Goal: Task Accomplishment & Management: Use online tool/utility

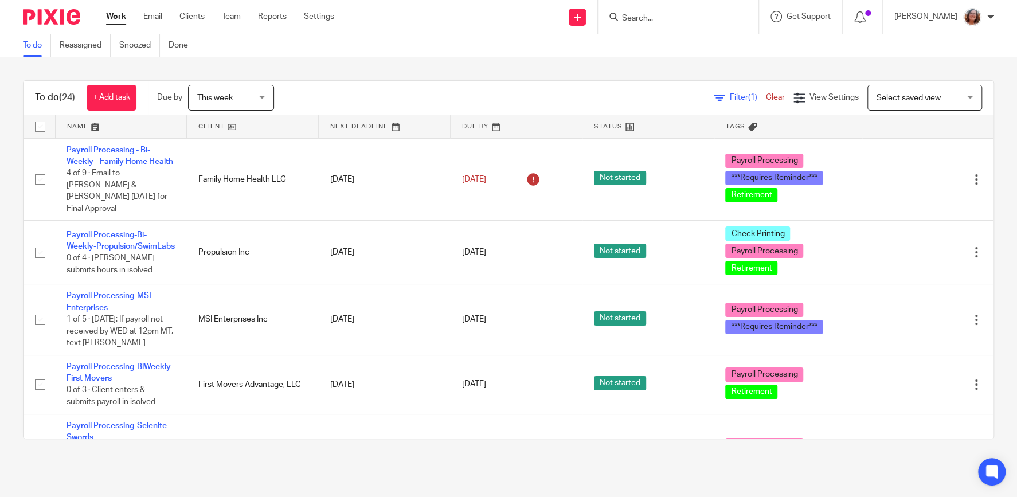
click at [216, 128] on link at bounding box center [252, 126] width 131 height 23
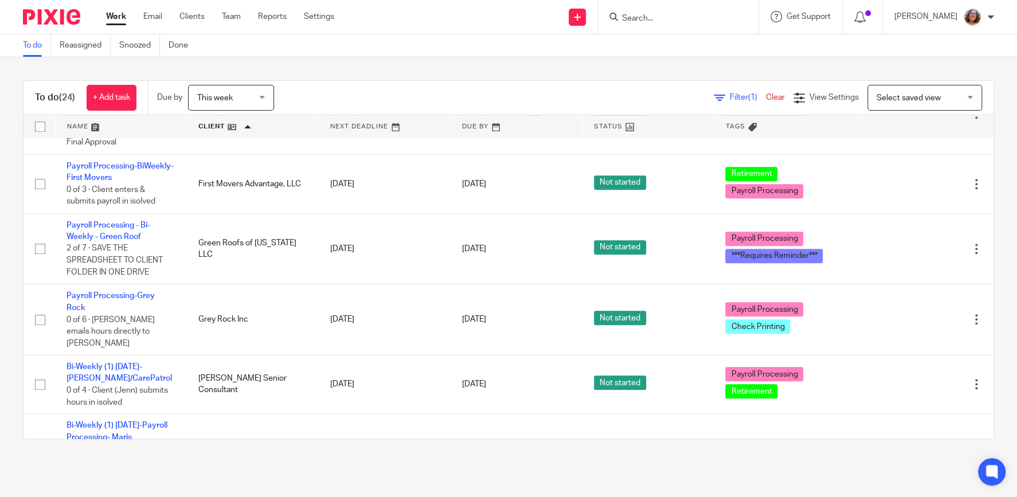
scroll to position [294, 0]
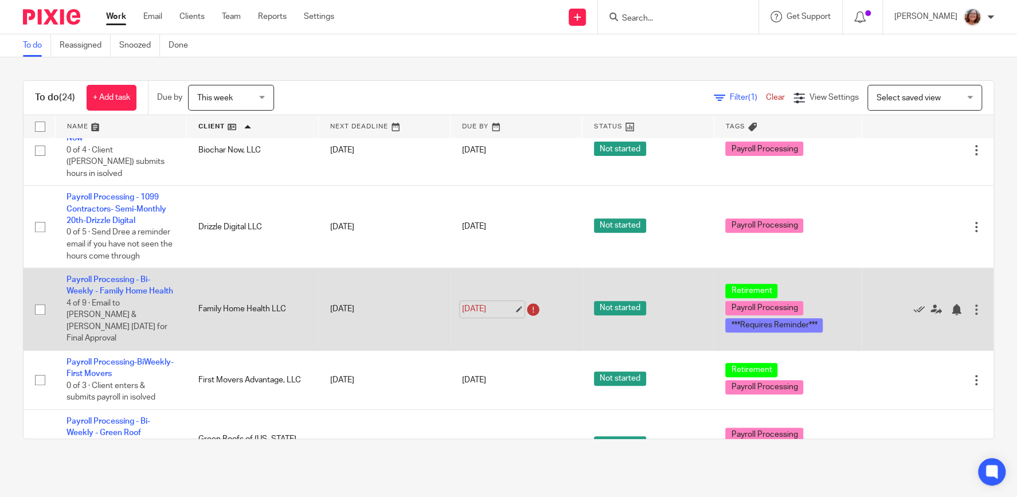
click at [514, 303] on link "Sep 14, 2025" at bounding box center [488, 309] width 52 height 12
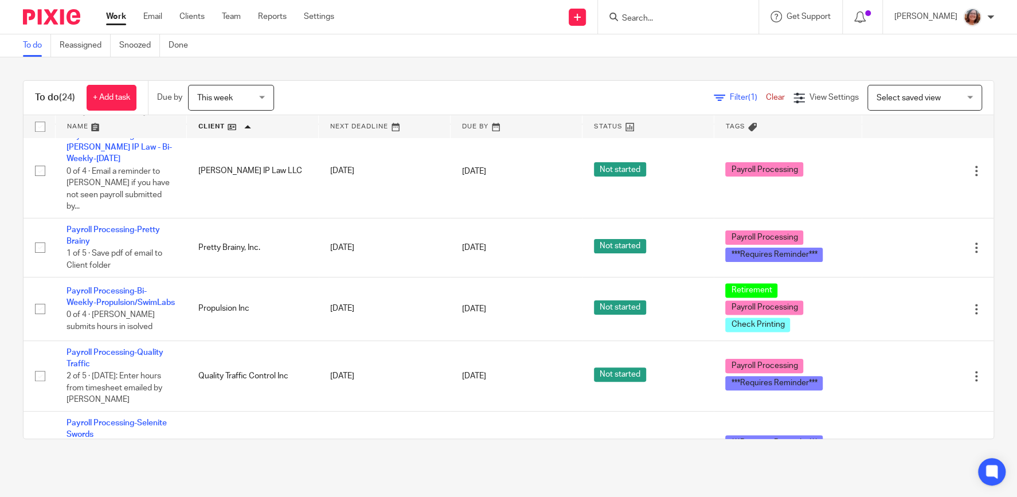
scroll to position [931, 0]
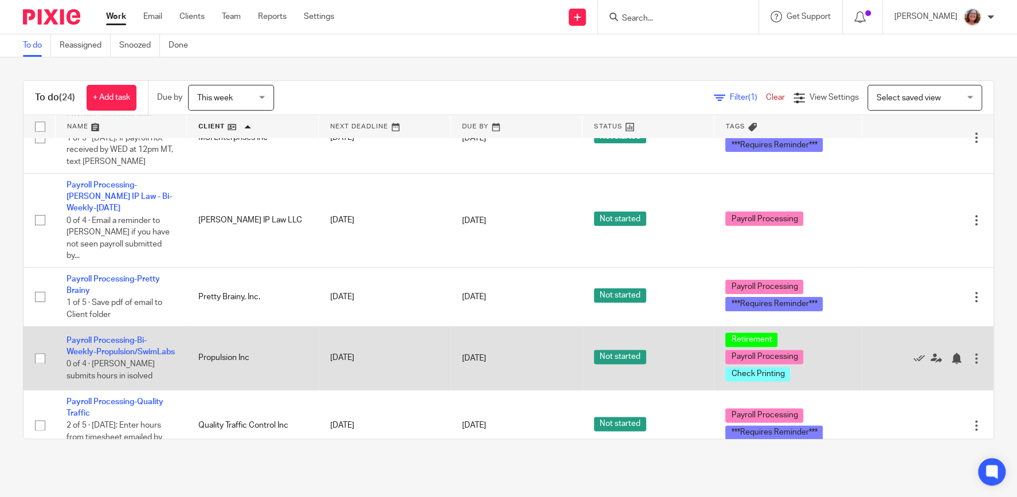
click at [86, 326] on td "Payroll Processing-Bi-Weekly-Propulsion/SwimLabs 0 of 4 · Alinda Brown submits …" at bounding box center [121, 358] width 132 height 64
click at [86, 337] on link "Payroll Processing-Bi-Weekly-Propulsion/SwimLabs" at bounding box center [121, 346] width 108 height 19
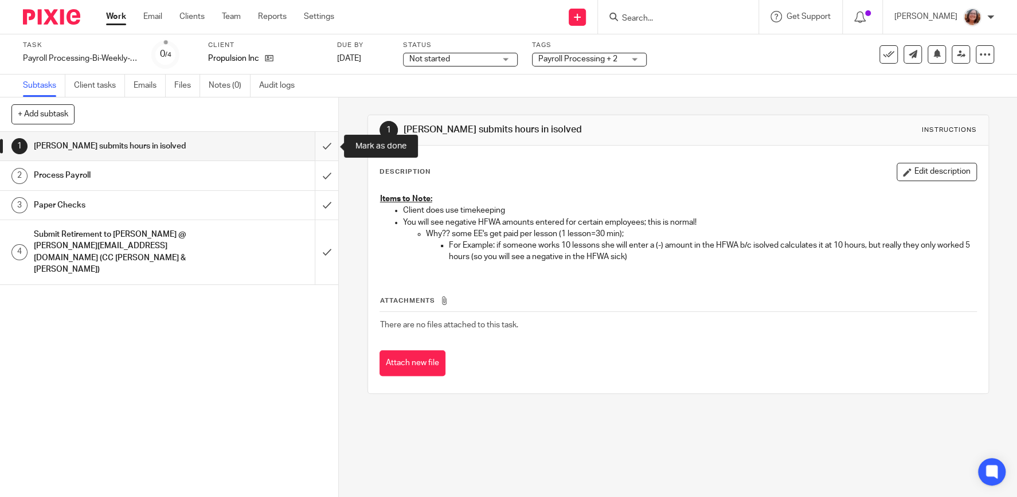
click at [324, 147] on input "submit" at bounding box center [169, 146] width 338 height 29
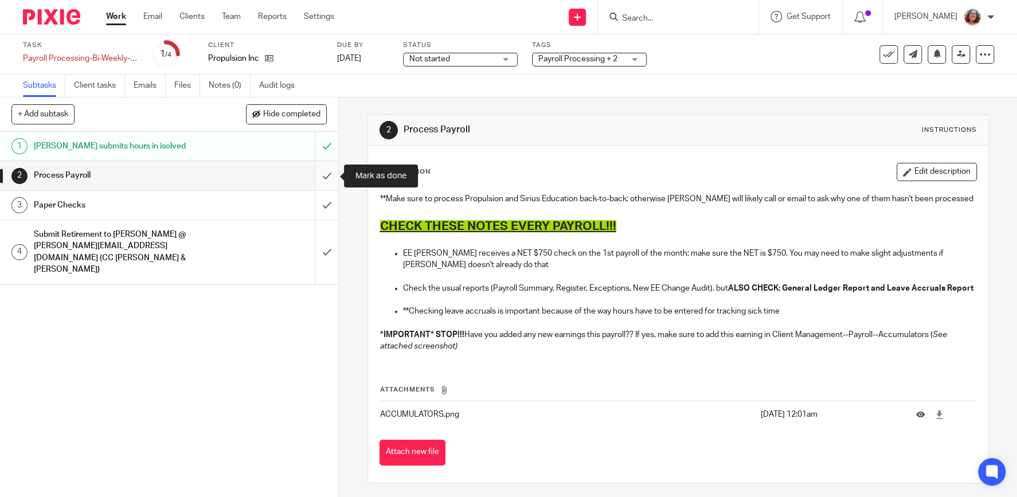
click at [330, 175] on input "submit" at bounding box center [169, 175] width 338 height 29
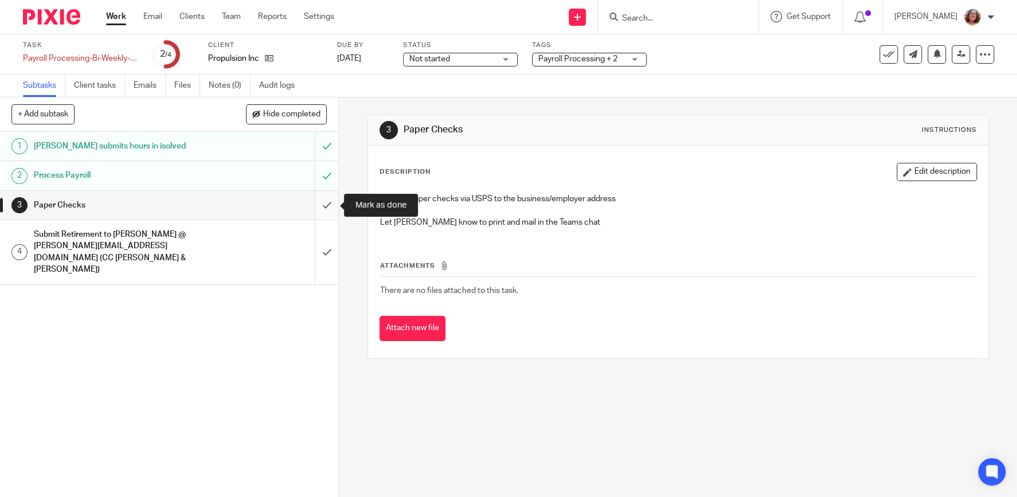
click at [323, 201] on input "submit" at bounding box center [169, 205] width 338 height 29
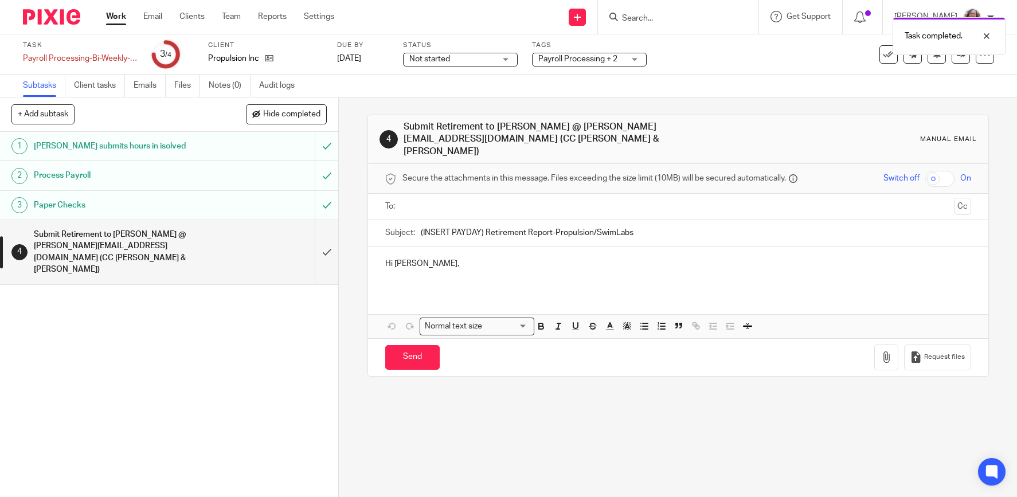
click at [112, 14] on link "Work" at bounding box center [116, 16] width 20 height 11
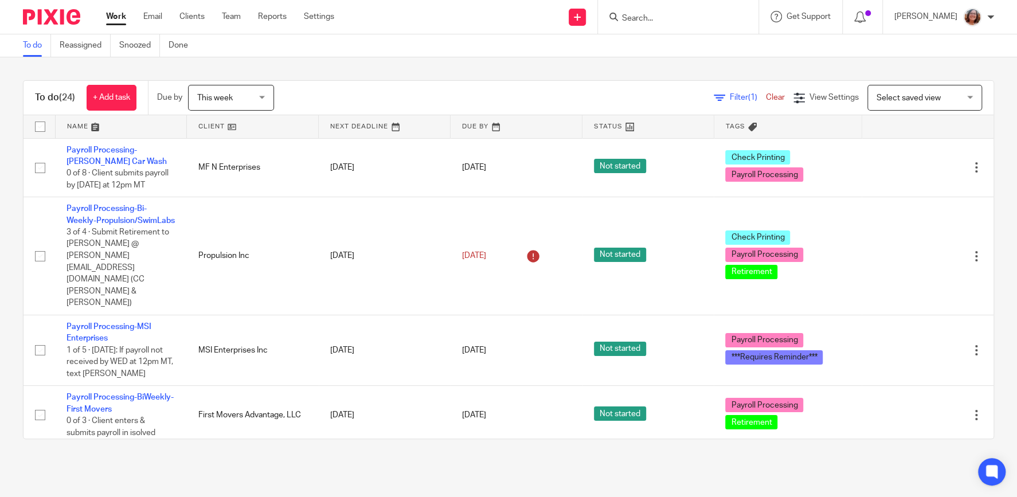
click at [212, 128] on link at bounding box center [252, 126] width 131 height 23
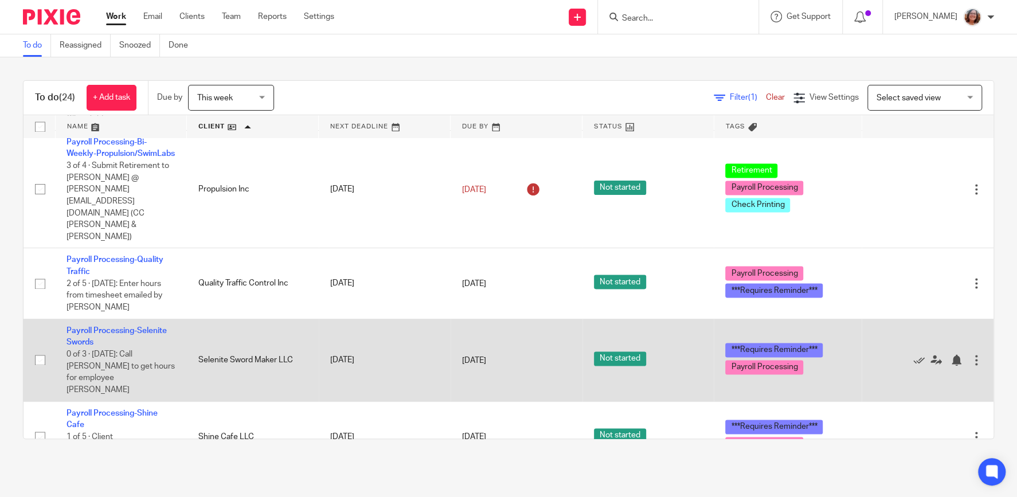
scroll to position [1177, 0]
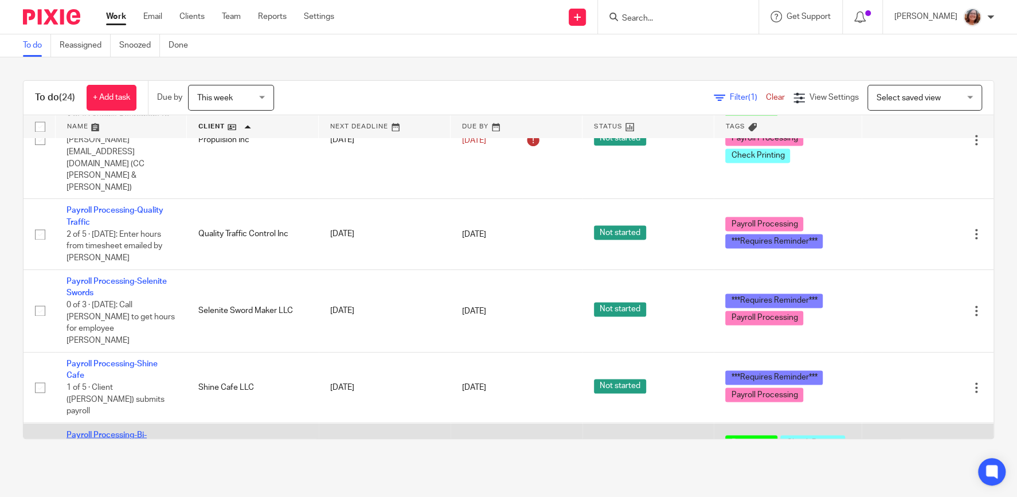
click at [112, 431] on link "Payroll Processing-Bi-Weekly-Sirius Education" at bounding box center [111, 440] width 88 height 19
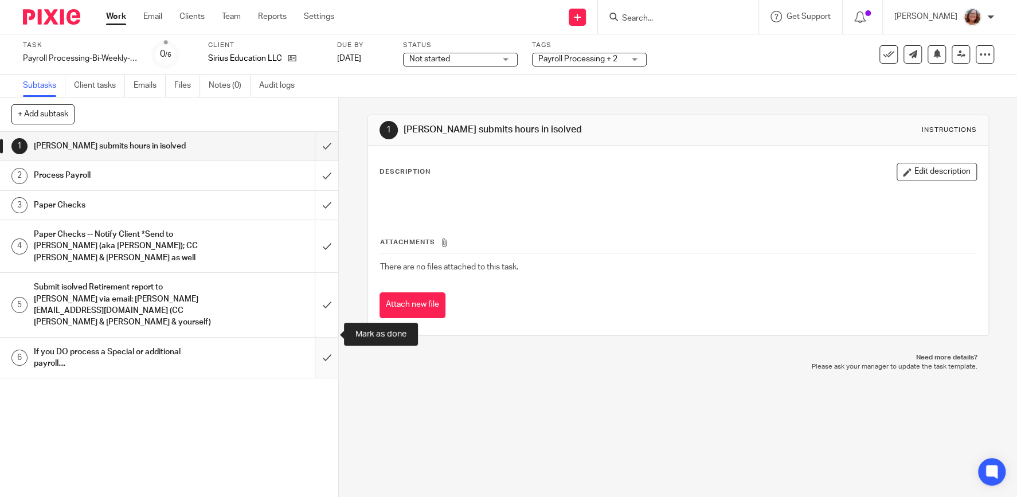
click at [330, 349] on input "submit" at bounding box center [169, 358] width 338 height 41
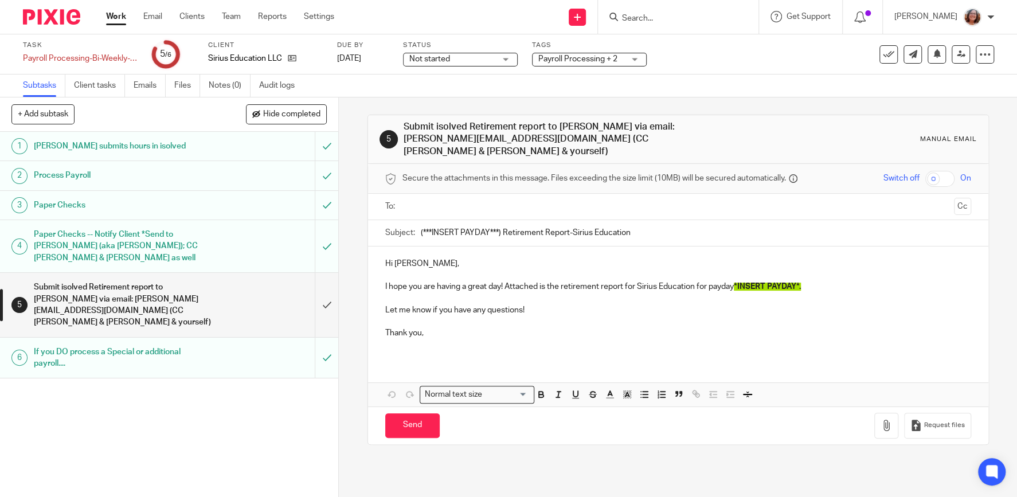
click at [112, 17] on link "Work" at bounding box center [116, 16] width 20 height 11
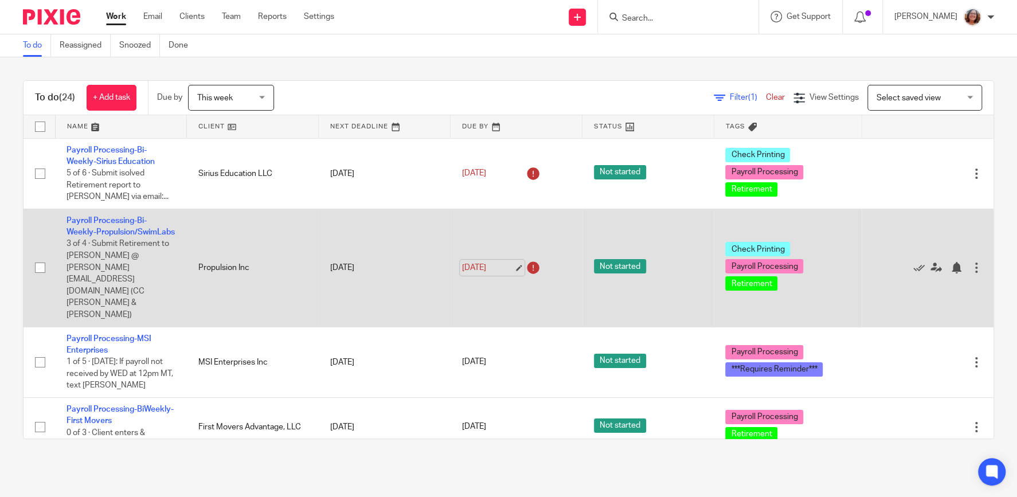
click at [514, 262] on link "[DATE]" at bounding box center [488, 268] width 52 height 12
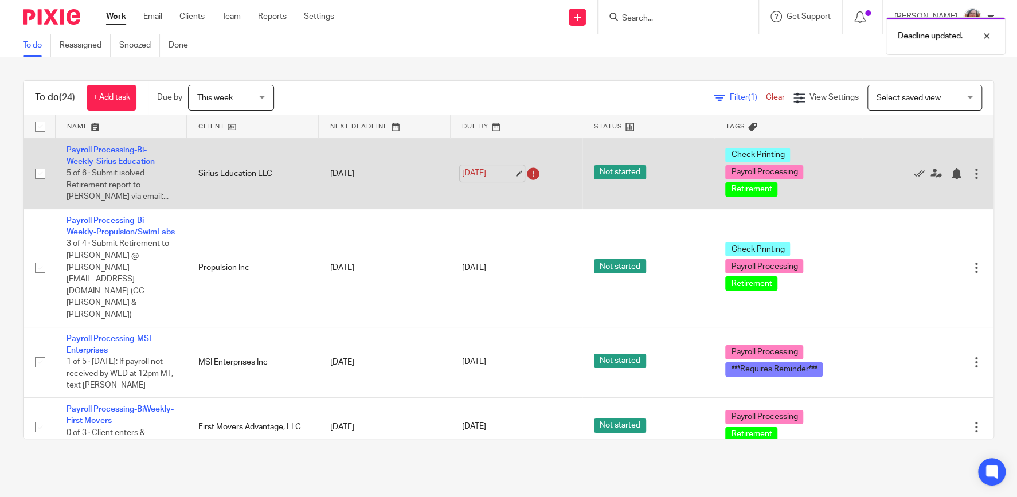
click at [514, 172] on link "[DATE]" at bounding box center [488, 173] width 52 height 12
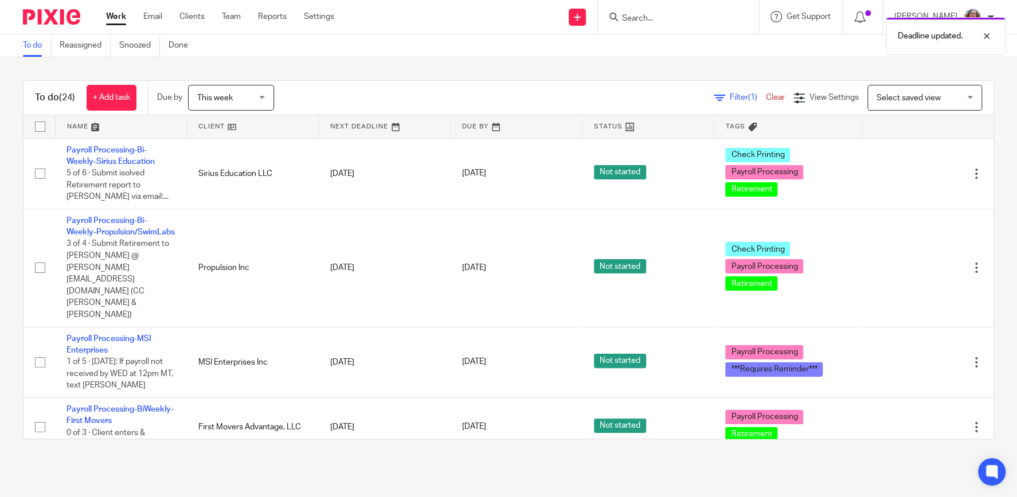
click at [204, 126] on link at bounding box center [252, 126] width 131 height 23
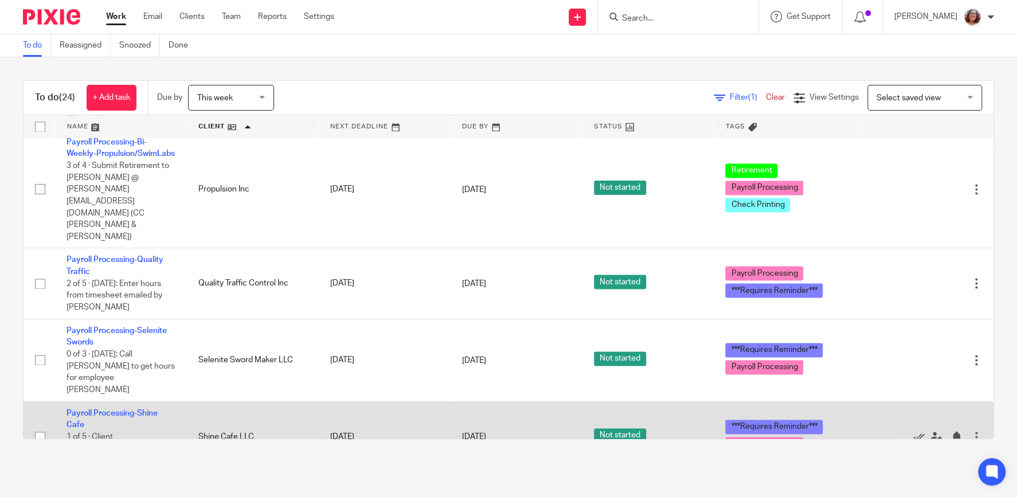
scroll to position [1321, 0]
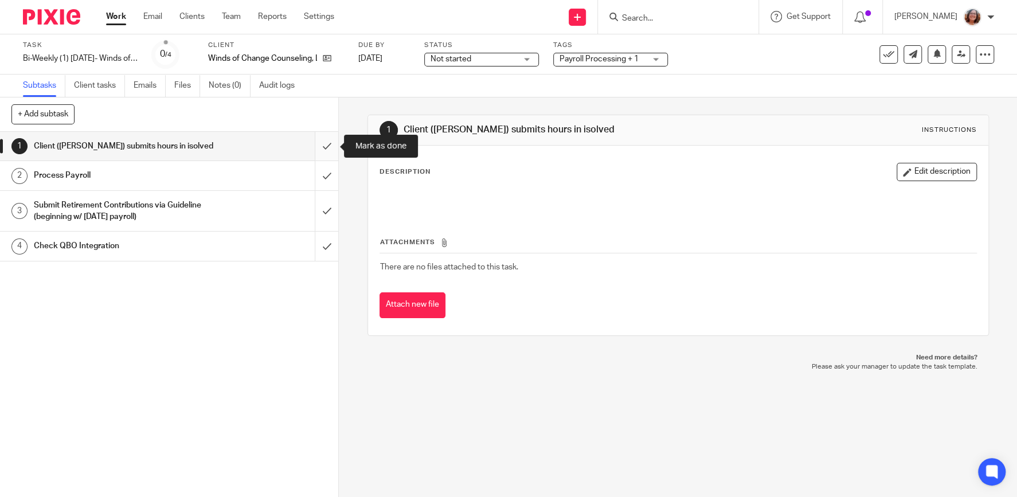
click at [330, 147] on input "submit" at bounding box center [169, 146] width 338 height 29
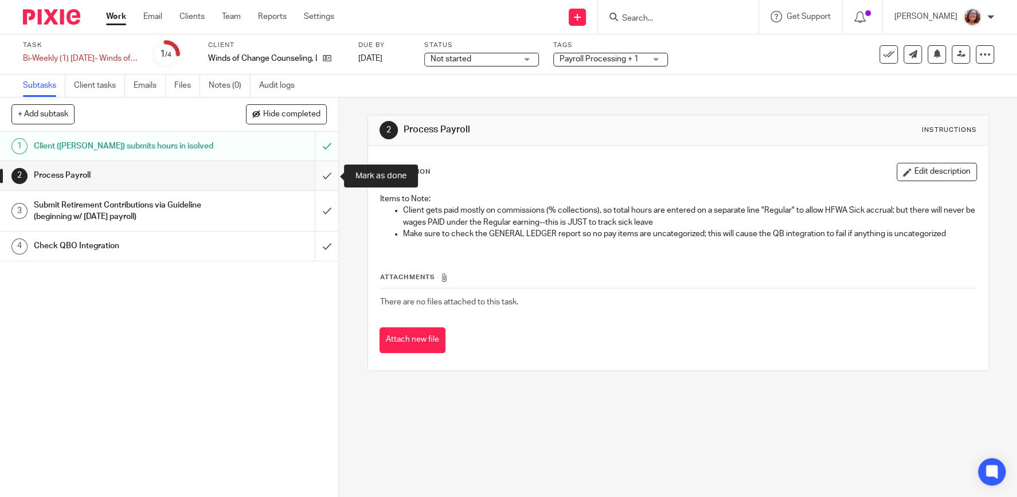
click at [324, 169] on input "submit" at bounding box center [169, 175] width 338 height 29
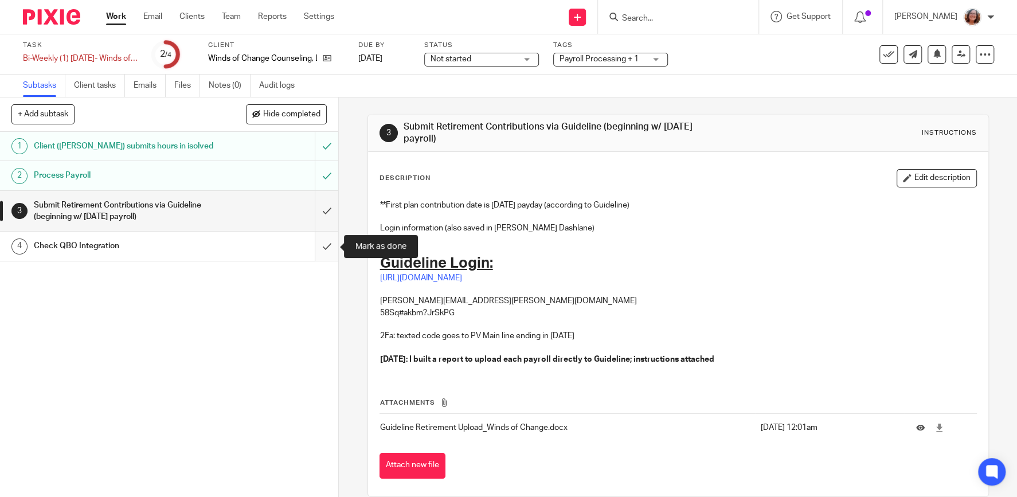
click at [329, 249] on input "submit" at bounding box center [169, 246] width 338 height 29
click at [452, 280] on link "https://my.guideline.com/login" at bounding box center [421, 278] width 82 height 8
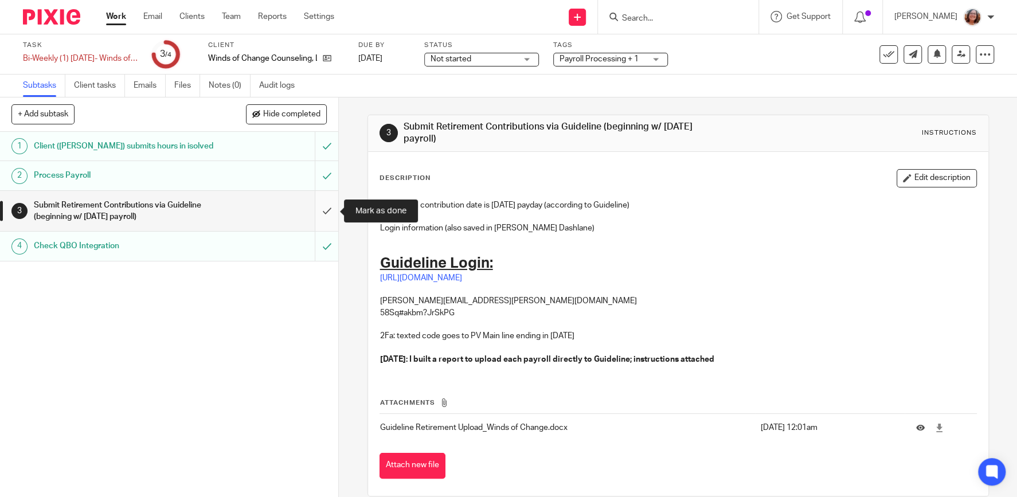
click at [330, 210] on input "submit" at bounding box center [169, 211] width 338 height 41
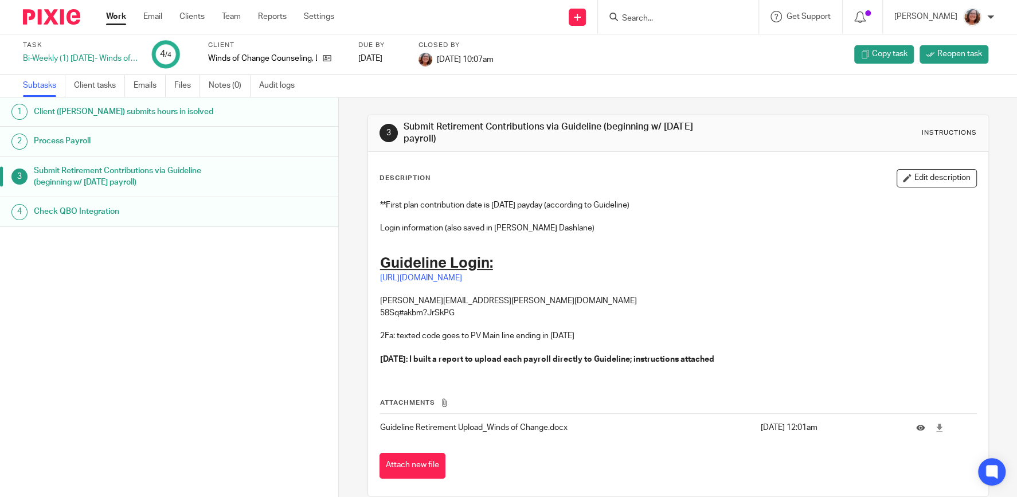
click at [116, 17] on link "Work" at bounding box center [116, 16] width 20 height 11
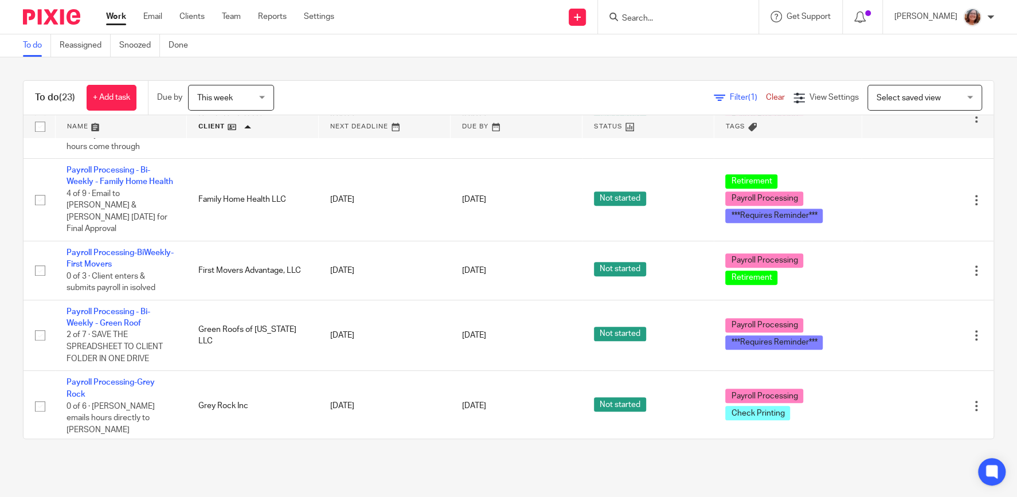
scroll to position [441, 0]
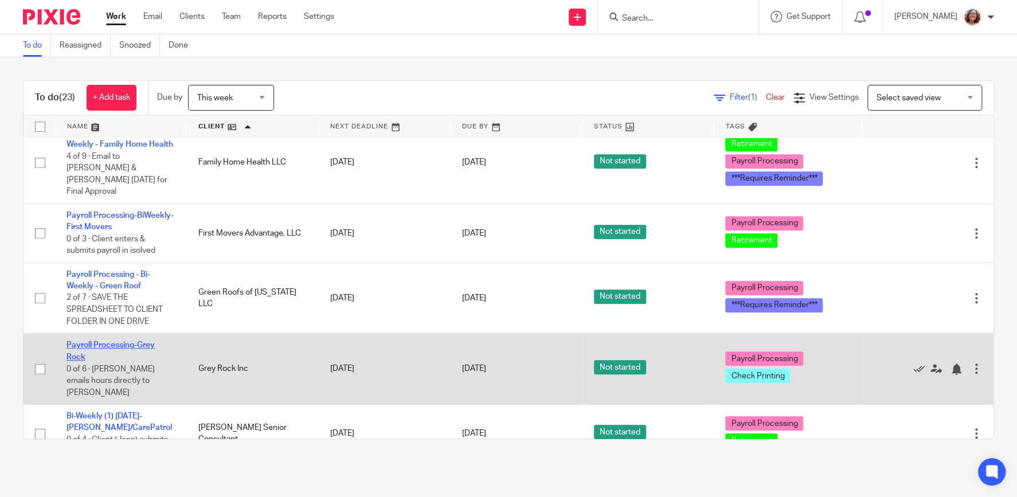
click at [140, 341] on link "Payroll Processing-Grey Rock" at bounding box center [111, 350] width 88 height 19
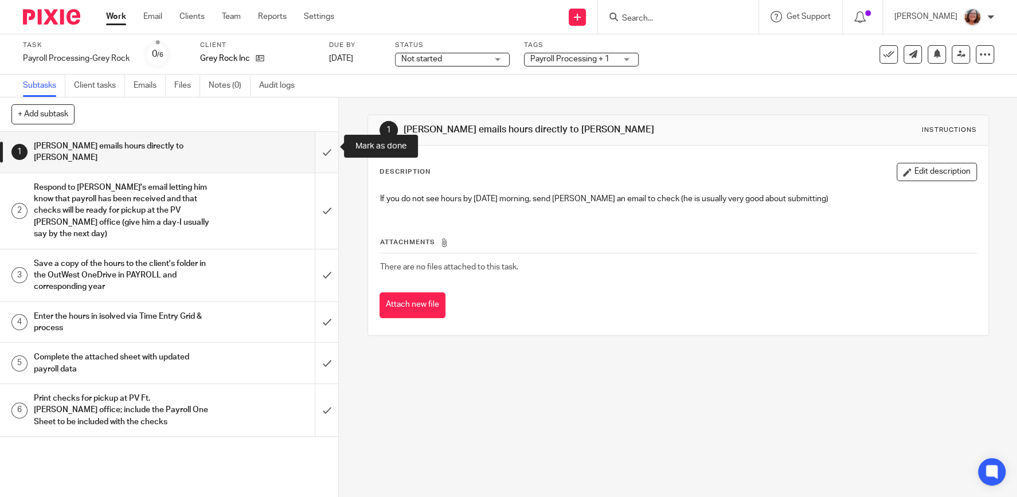
click at [324, 144] on input "submit" at bounding box center [169, 152] width 338 height 41
click at [331, 197] on input "submit" at bounding box center [169, 211] width 338 height 76
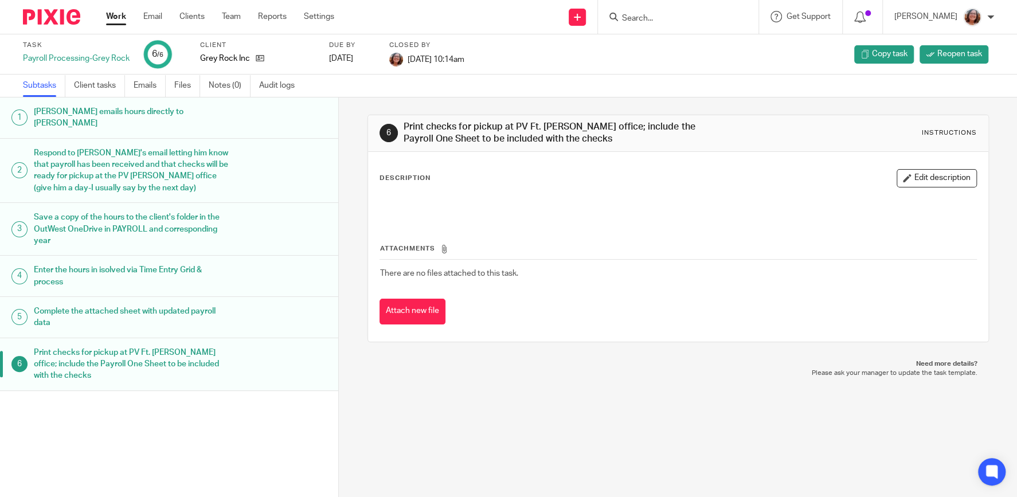
click at [119, 13] on link "Work" at bounding box center [116, 16] width 20 height 11
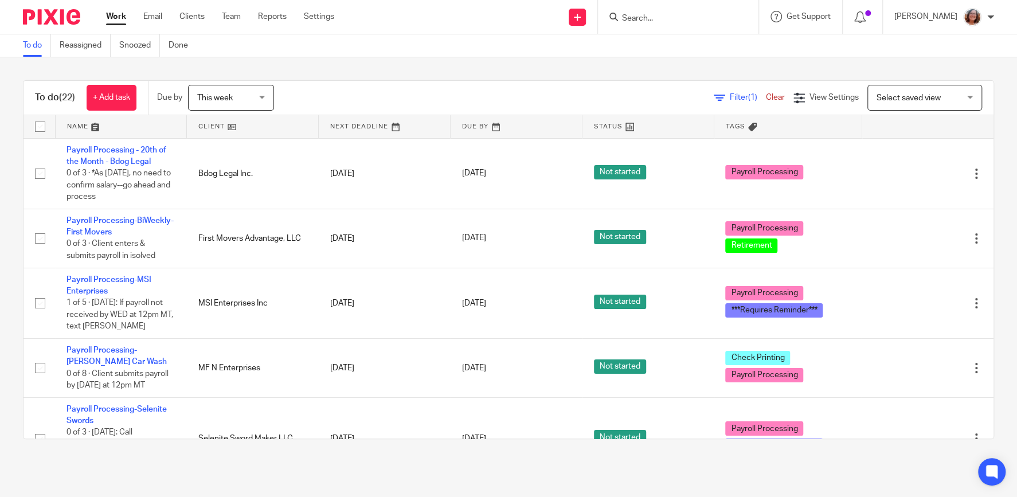
click at [213, 123] on link at bounding box center [252, 126] width 131 height 23
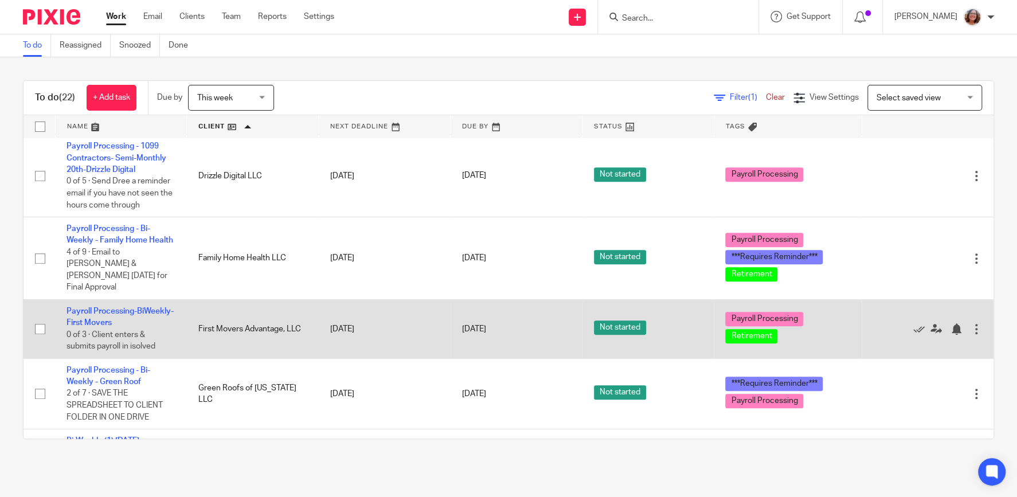
scroll to position [441, 0]
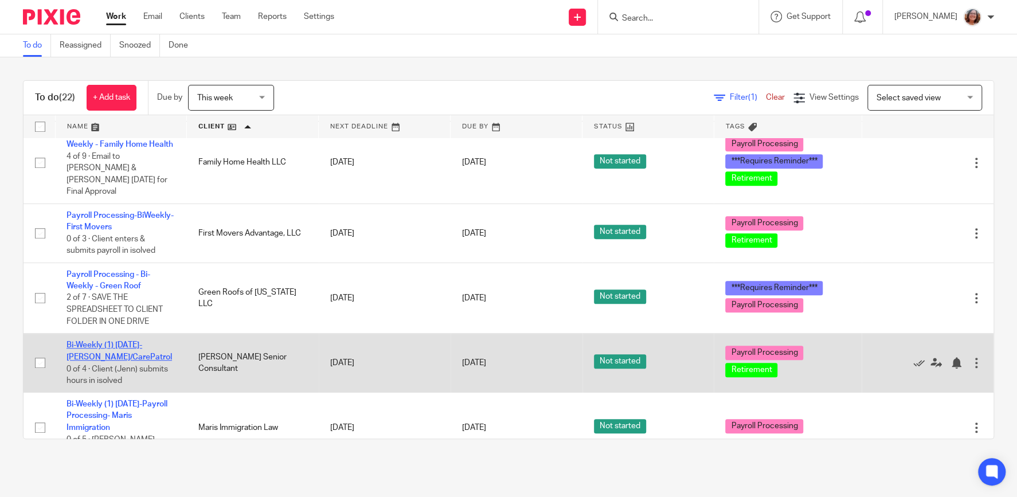
click at [97, 341] on link "Bi-Weekly (1) [DATE]- [PERSON_NAME]/CarePatrol" at bounding box center [120, 350] width 106 height 19
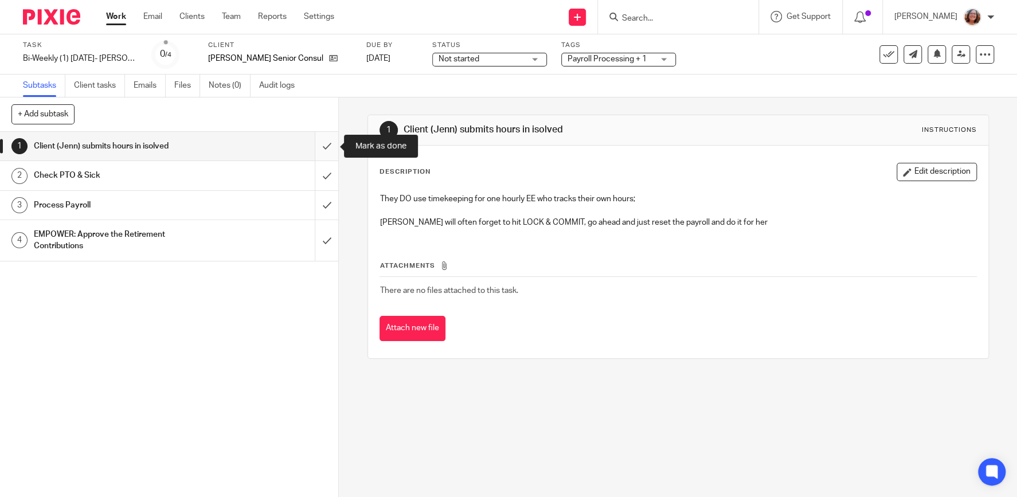
click at [322, 147] on input "submit" at bounding box center [169, 146] width 338 height 29
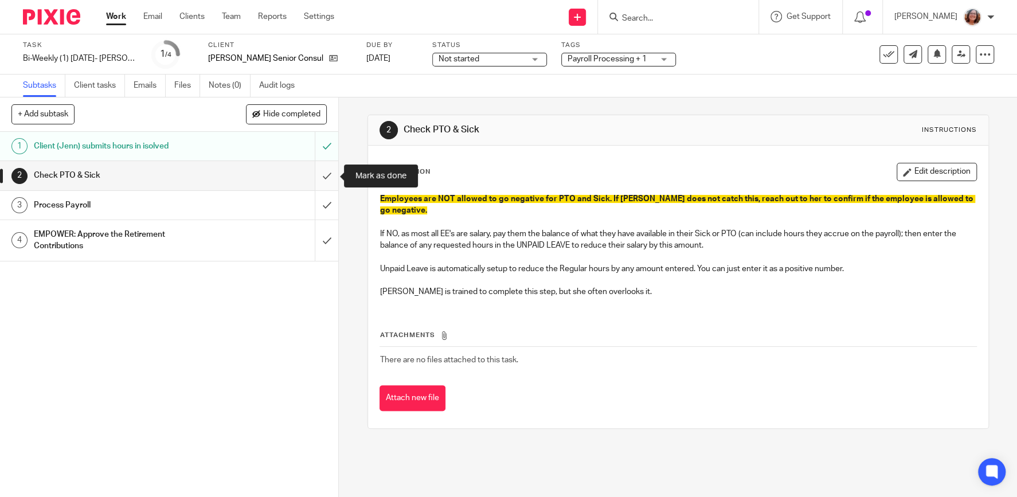
click at [327, 169] on input "submit" at bounding box center [169, 175] width 338 height 29
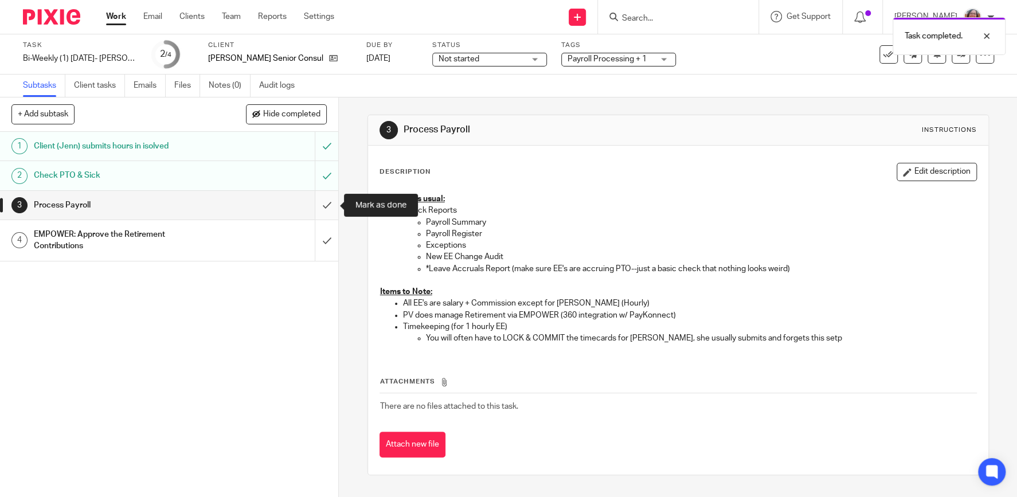
click at [331, 198] on input "submit" at bounding box center [169, 205] width 338 height 29
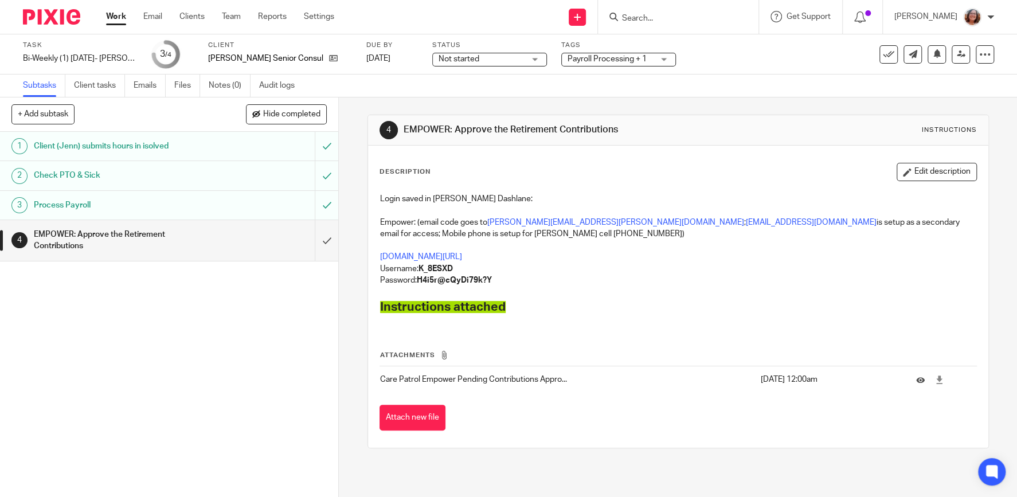
click at [118, 17] on link "Work" at bounding box center [116, 16] width 20 height 11
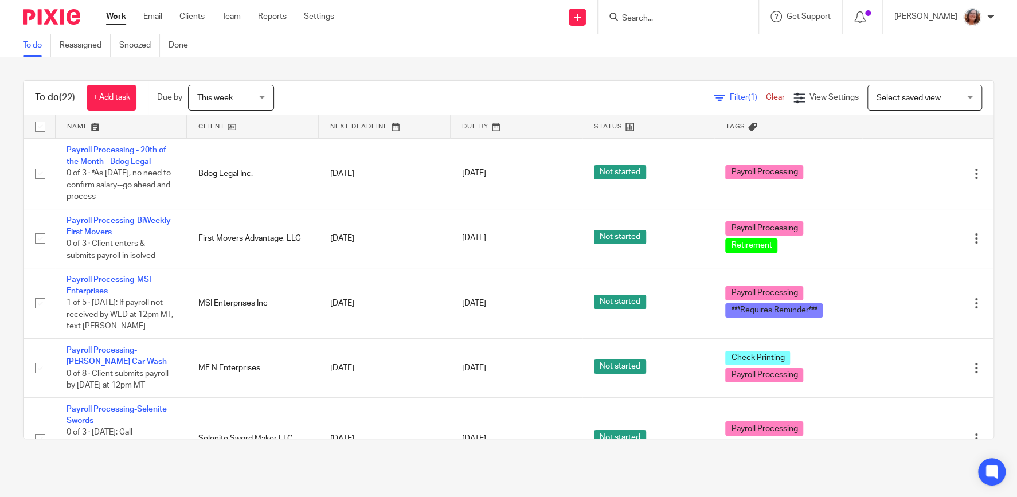
click at [217, 127] on link at bounding box center [252, 126] width 131 height 23
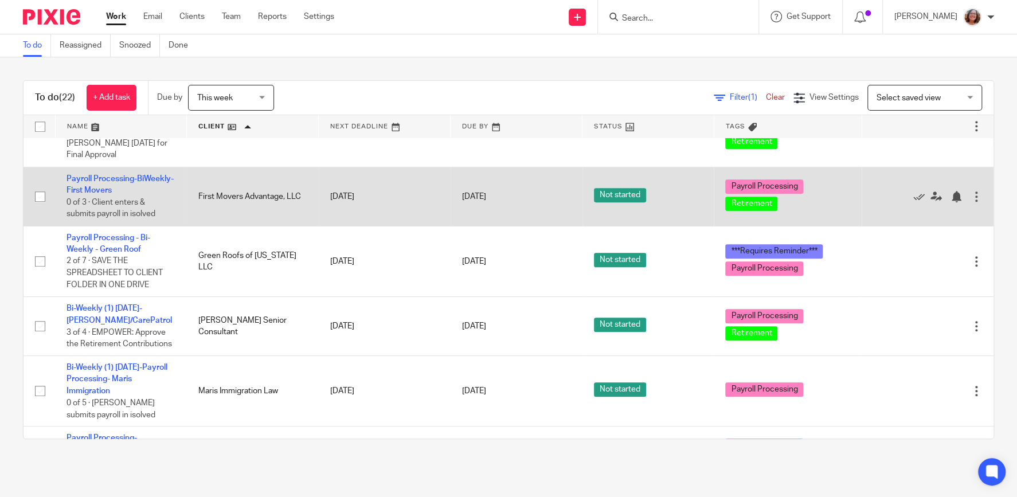
scroll to position [490, 0]
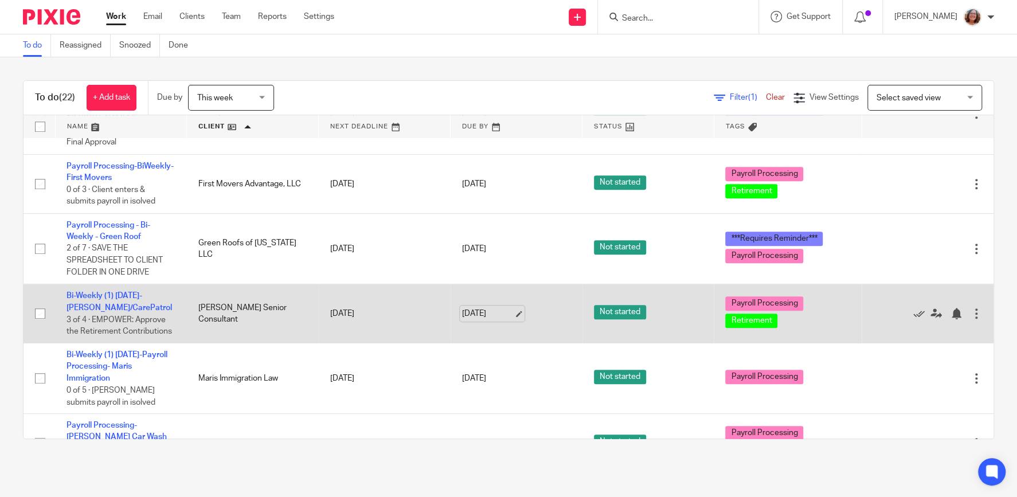
click at [514, 308] on link "[DATE]" at bounding box center [488, 314] width 52 height 12
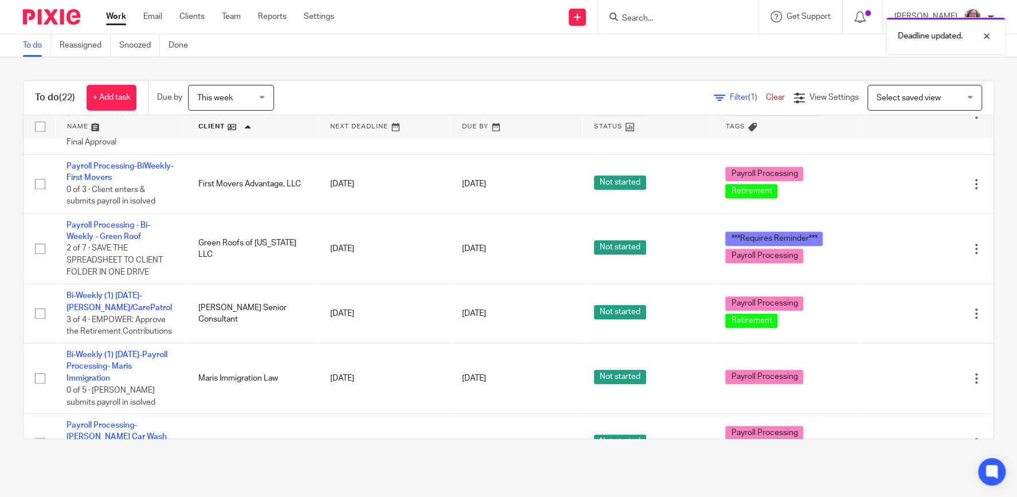
click at [685, 470] on main "To do Reassigned Snoozed Done To do (22) + Add task Due by This week This week …" at bounding box center [508, 248] width 1017 height 497
click at [220, 127] on link at bounding box center [252, 126] width 131 height 23
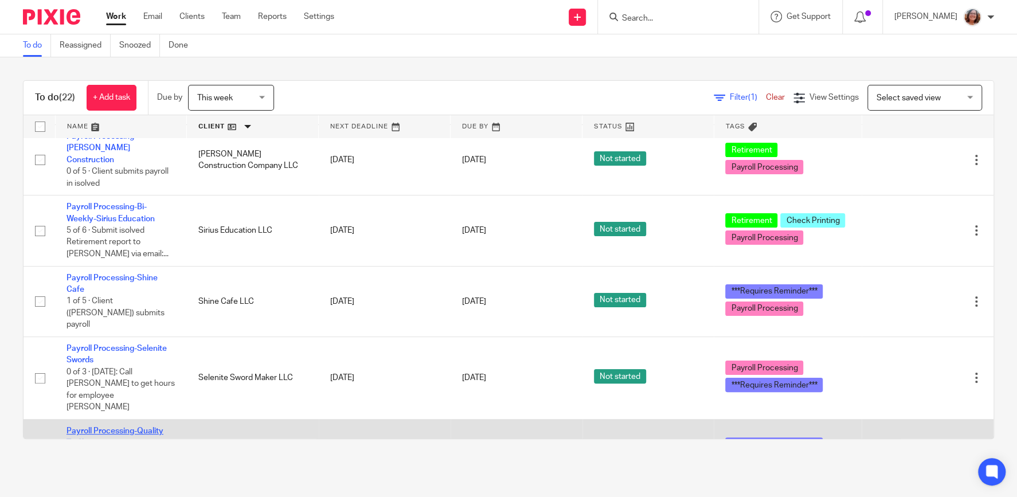
scroll to position [98, 0]
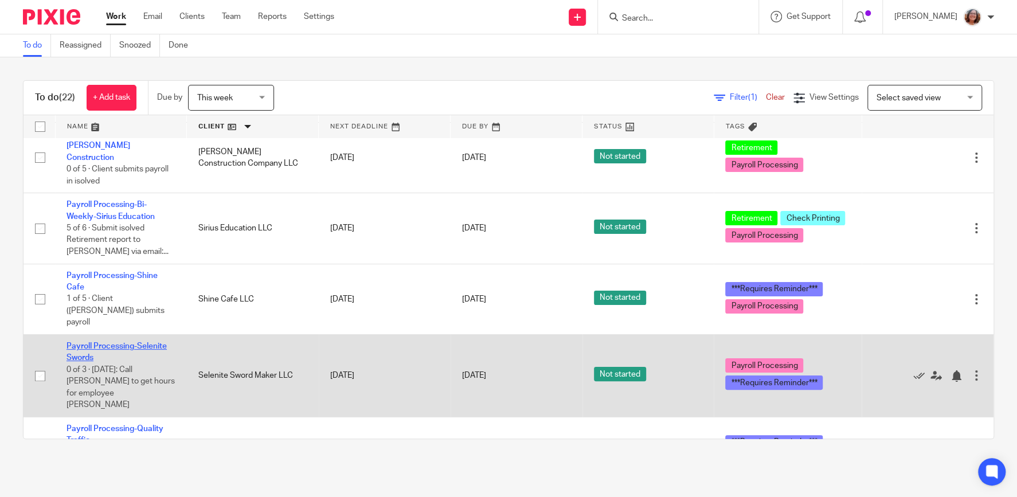
click at [123, 342] on link "Payroll Processing-Selenite Swords" at bounding box center [117, 351] width 100 height 19
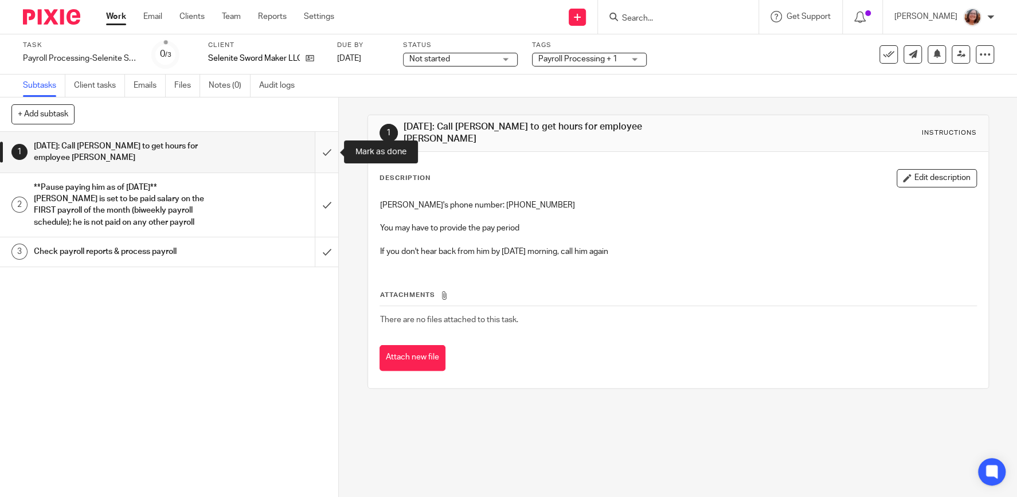
click at [328, 149] on input "submit" at bounding box center [169, 152] width 338 height 41
click at [327, 202] on input "submit" at bounding box center [169, 205] width 338 height 64
click at [330, 254] on input "submit" at bounding box center [169, 251] width 338 height 29
